Goal: Information Seeking & Learning: Learn about a topic

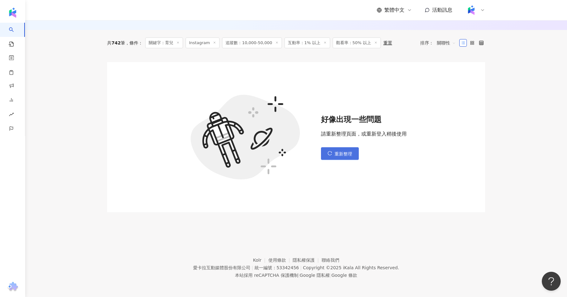
scroll to position [30, 0]
click at [334, 156] on button "重新整理" at bounding box center [340, 153] width 38 height 13
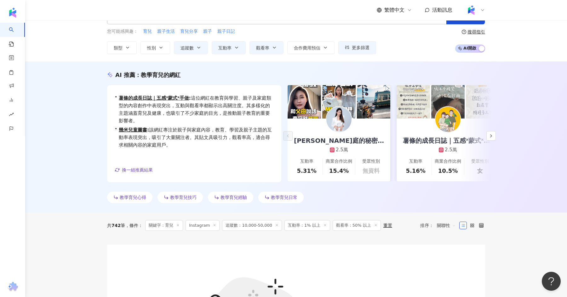
scroll to position [0, 0]
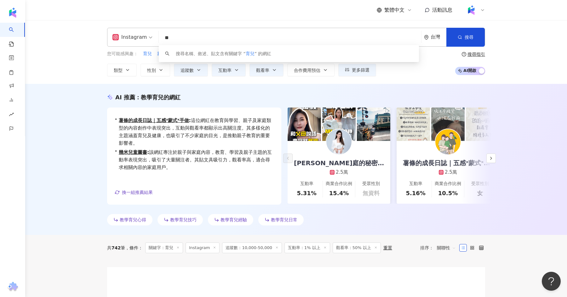
click at [217, 41] on input "**" at bounding box center [290, 38] width 258 height 12
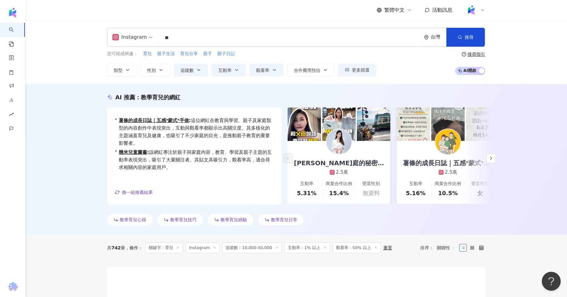
click at [254, 92] on div "AI 推薦 ： 教學育兒的網紅 • 瑜庭的秘密日記｜育兒資訊｜正向教養｜夫妻日常 : 此網紅專注於親子與教育內容，並以家庭日常、有趣的旅遊經歷吸引廣大粉絲，互…" at bounding box center [296, 159] width 542 height 151
click at [267, 68] on span "觀看率" at bounding box center [262, 70] width 13 height 5
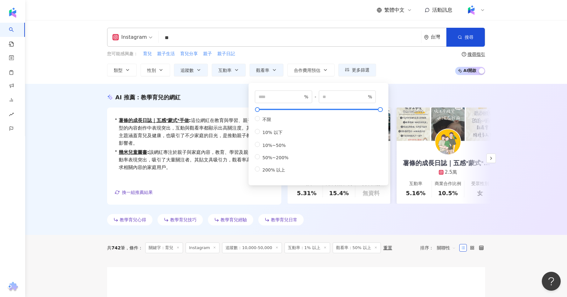
click at [292, 49] on div "Instagram ** 台灣 搜尋 keyword 搜尋名稱、敘述、貼文含有關鍵字 “ 育兒 ” 的網紅 您可能感興趣： 育兒 親子生活 育兒分享 親子 親…" at bounding box center [296, 52] width 403 height 49
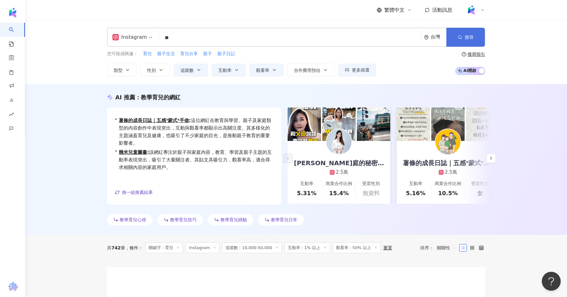
click at [453, 30] on button "搜尋" at bounding box center [466, 37] width 38 height 19
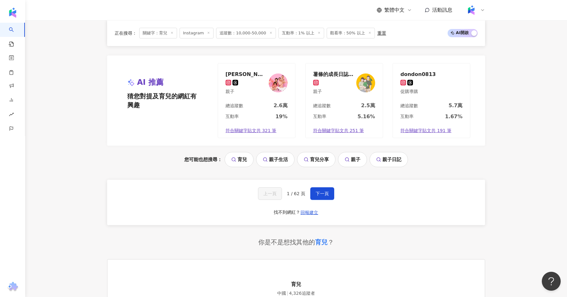
scroll to position [1367, 0]
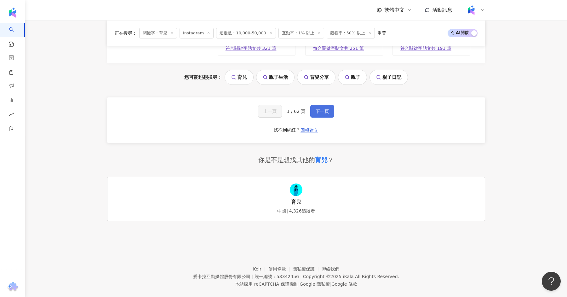
click at [322, 109] on span "下一頁" at bounding box center [322, 111] width 13 height 5
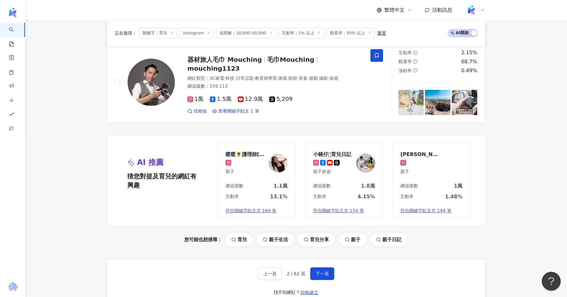
scroll to position [1370, 0]
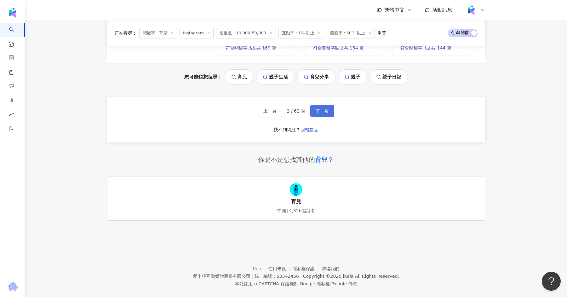
click at [321, 106] on button "下一頁" at bounding box center [322, 111] width 24 height 13
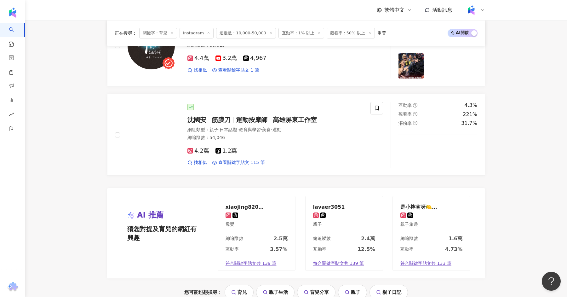
scroll to position [1226, 0]
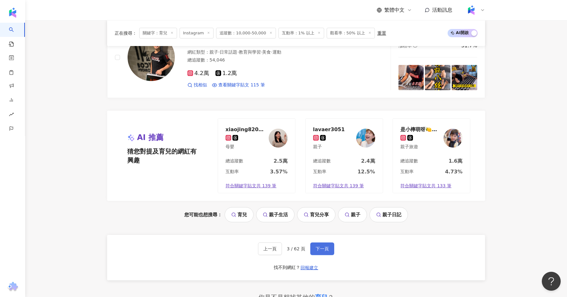
click at [317, 246] on button "下一頁" at bounding box center [322, 248] width 24 height 13
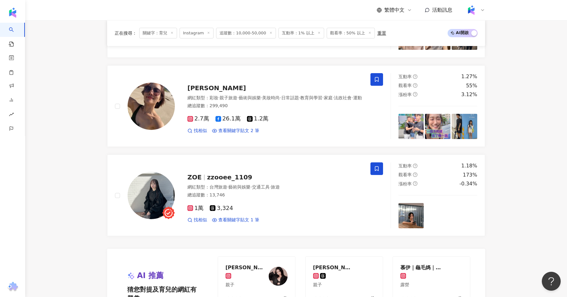
scroll to position [1311, 0]
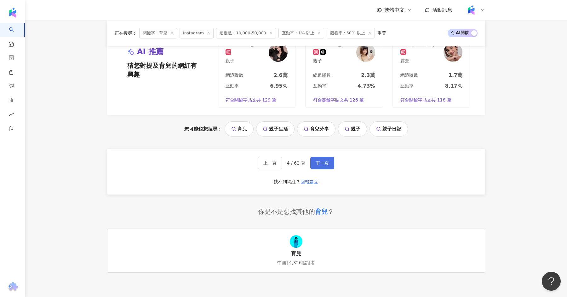
click at [319, 160] on span "下一頁" at bounding box center [322, 162] width 13 height 5
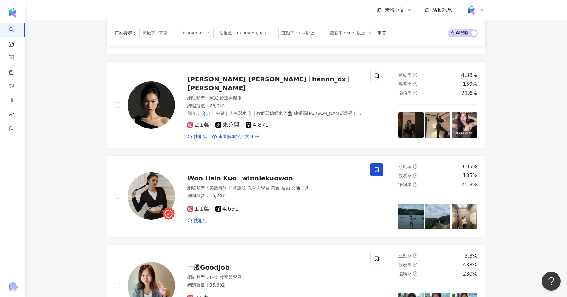
scroll to position [831, 0]
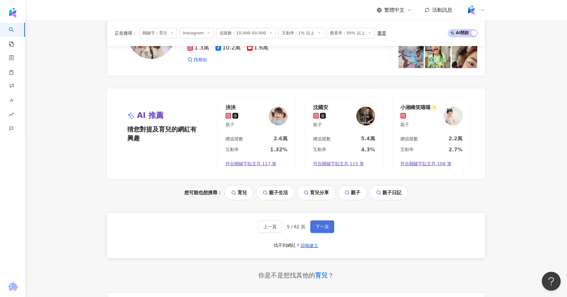
click at [328, 220] on button "下一頁" at bounding box center [322, 226] width 24 height 13
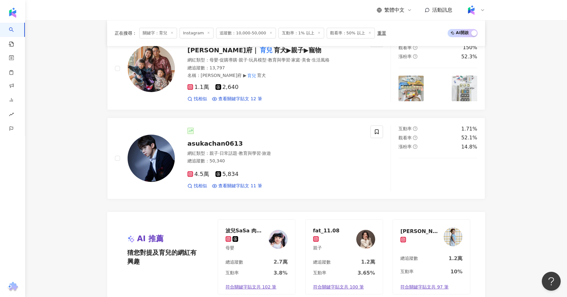
scroll to position [1371, 0]
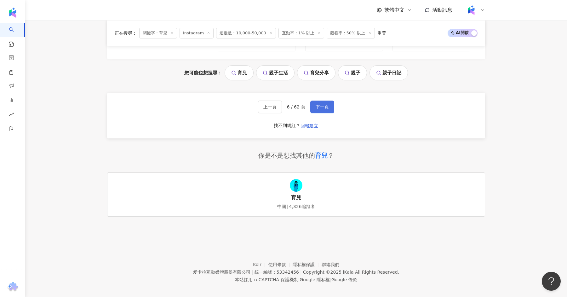
click at [330, 102] on button "下一頁" at bounding box center [322, 107] width 24 height 13
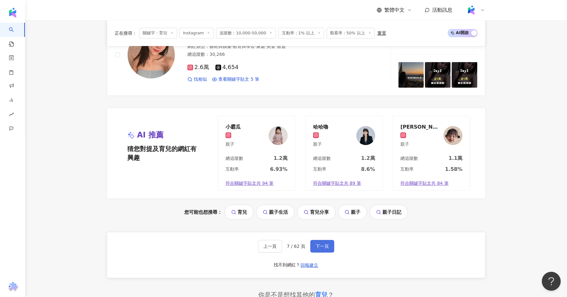
scroll to position [1253, 0]
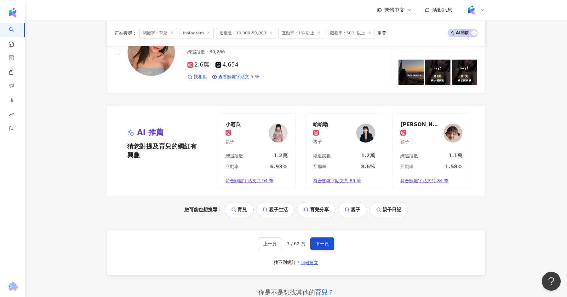
click at [320, 230] on div "上一頁 7 / 62 頁 下一頁 找不到網紅？ 回報建立" at bounding box center [296, 252] width 378 height 45
